Goal: Task Accomplishment & Management: Use online tool/utility

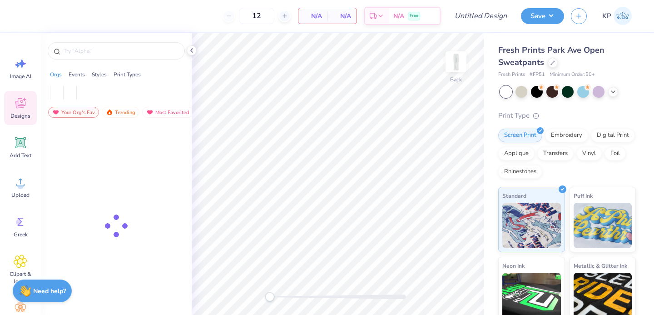
type input "50"
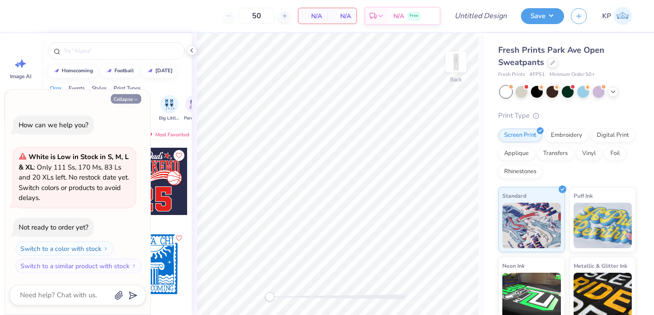
click at [134, 102] on icon "button" at bounding box center [135, 99] width 5 height 5
type textarea "x"
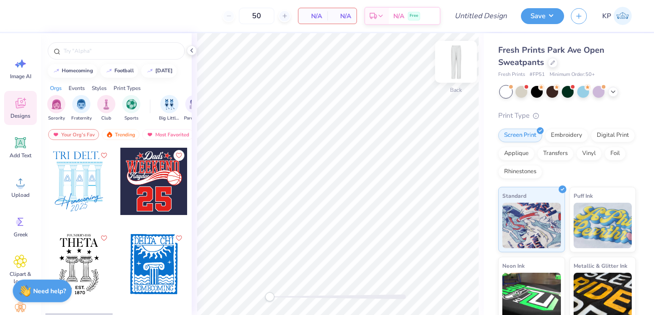
click at [452, 58] on img at bounding box center [456, 62] width 36 height 36
click at [23, 154] on span "Add Text" at bounding box center [21, 155] width 22 height 7
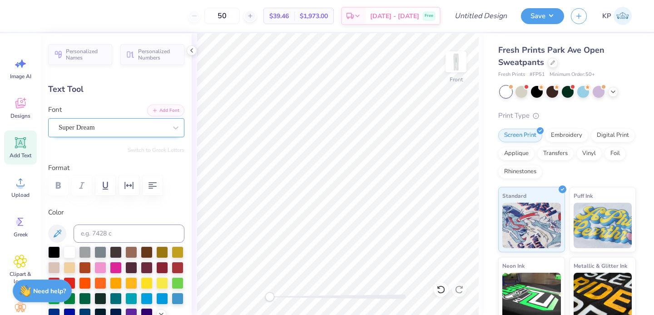
click at [132, 128] on div "Super Dream" at bounding box center [113, 127] width 110 height 14
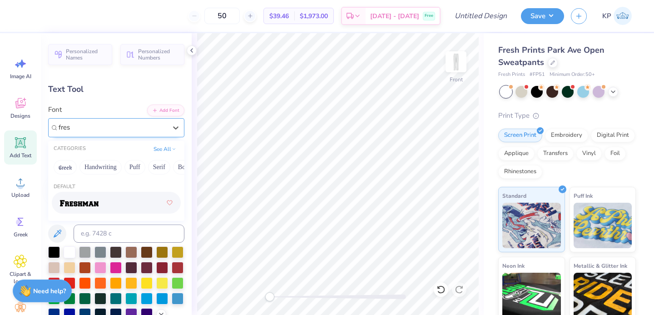
click at [115, 206] on div at bounding box center [116, 202] width 113 height 16
type input "fres"
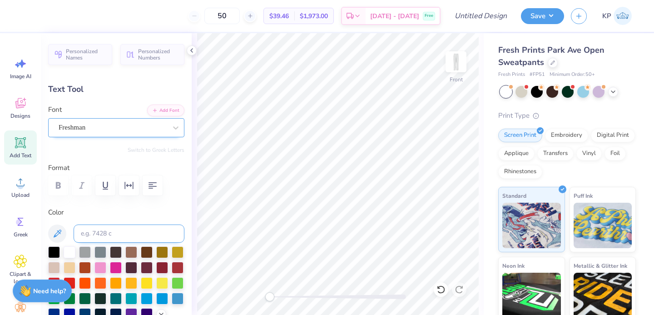
type textarea "SENIORS"
click at [134, 237] on input at bounding box center [129, 233] width 111 height 18
type input "1"
type input "220C"
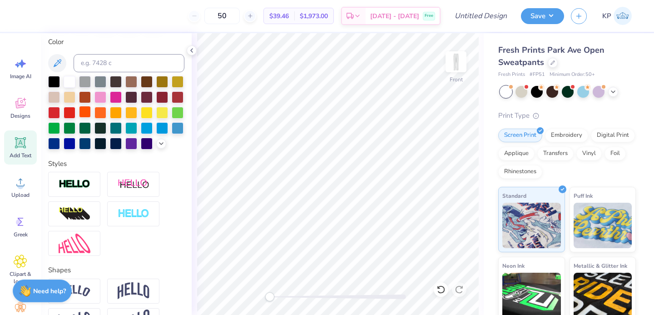
scroll to position [173, 0]
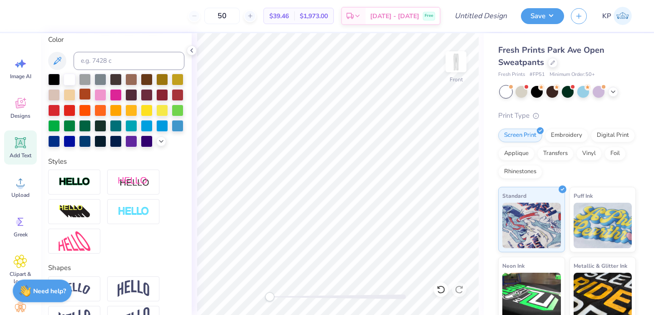
click at [91, 92] on div at bounding box center [85, 94] width 12 height 12
click at [156, 145] on div at bounding box center [161, 140] width 10 height 10
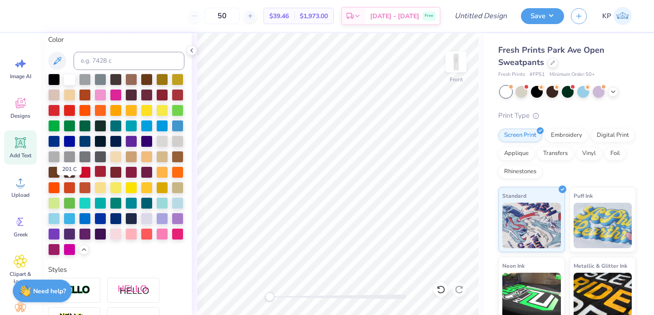
click at [94, 177] on div at bounding box center [100, 171] width 12 height 12
type input "8.16"
type input "1.46"
type input "26.27"
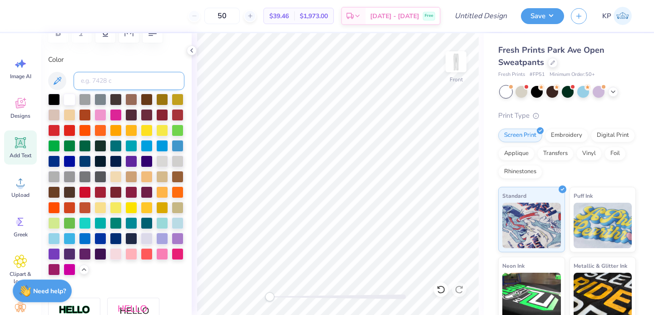
click at [121, 86] on input at bounding box center [129, 81] width 111 height 18
type input "202"
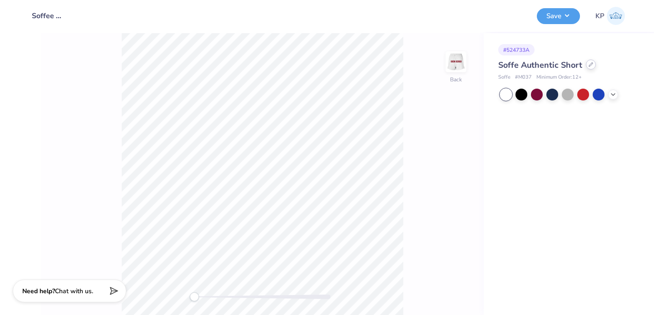
click at [589, 66] on icon at bounding box center [590, 64] width 5 height 5
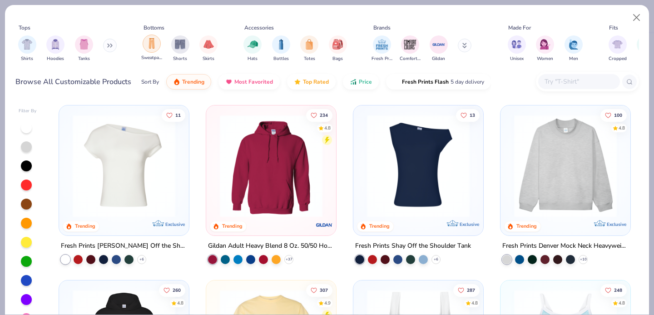
click at [150, 41] on img "filter for Sweatpants" at bounding box center [152, 43] width 10 height 10
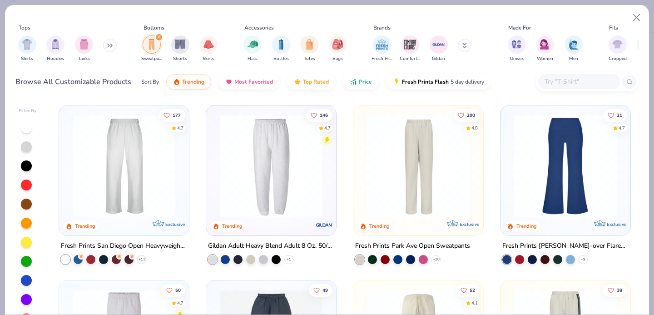
click at [418, 155] on img at bounding box center [418, 165] width 112 height 103
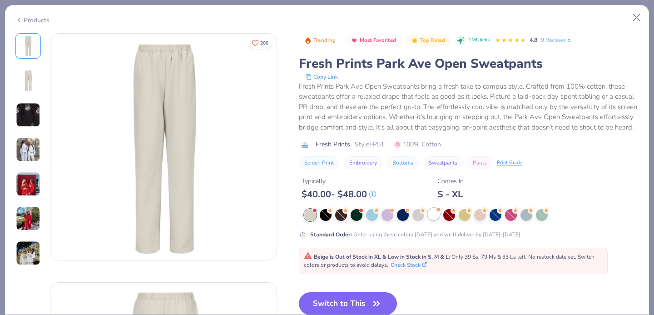
click at [431, 220] on div at bounding box center [434, 214] width 12 height 12
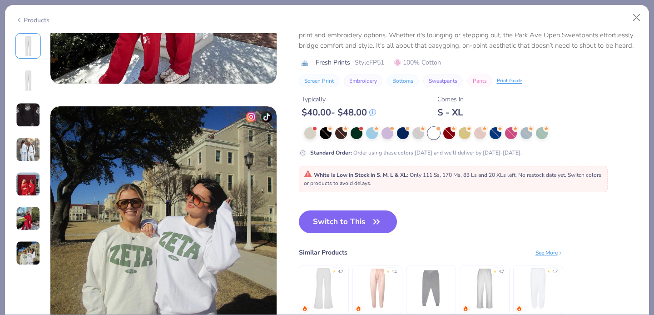
scroll to position [1413, 0]
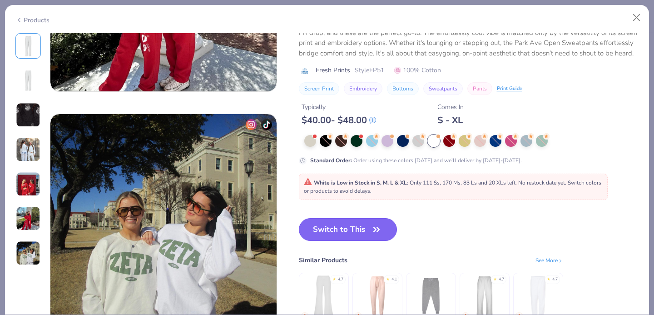
click at [358, 228] on button "Switch to This" at bounding box center [348, 229] width 99 height 23
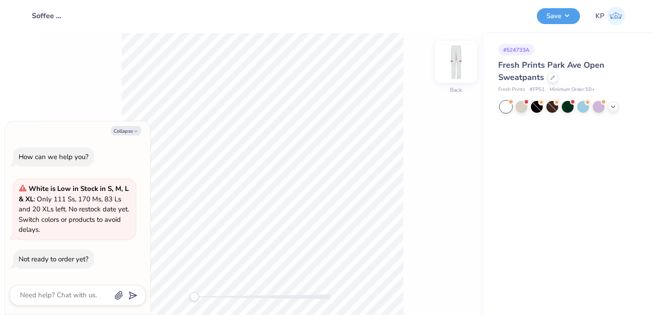
click at [457, 65] on img at bounding box center [456, 62] width 36 height 36
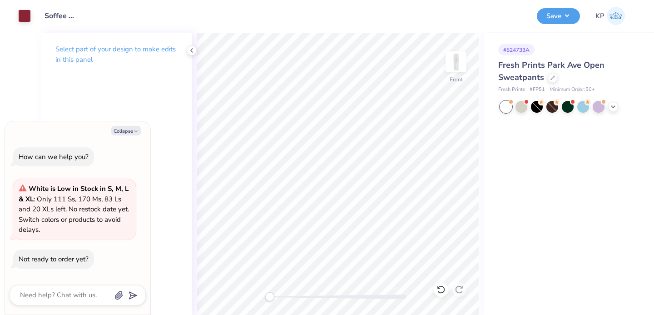
click at [129, 143] on div "How can we help you? White is Low in Stock in S, M, L & XL : Only 111 Ss, 170 M…" at bounding box center [78, 210] width 136 height 141
click at [131, 134] on button "Collapse" at bounding box center [126, 131] width 30 height 10
type textarea "x"
